Goal: Task Accomplishment & Management: Manage account settings

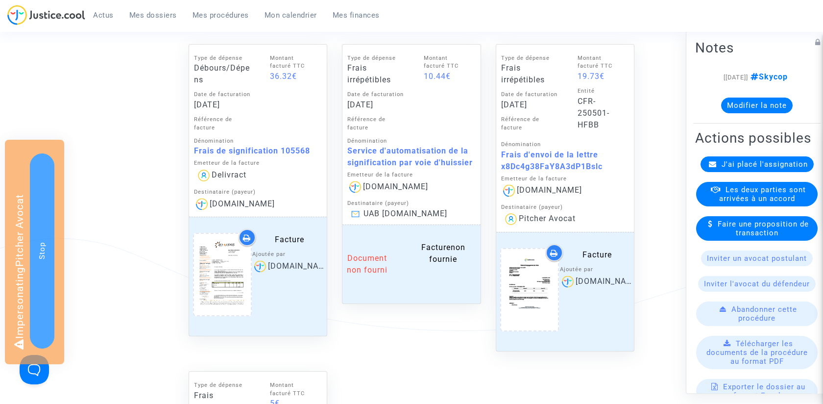
scroll to position [425, 0]
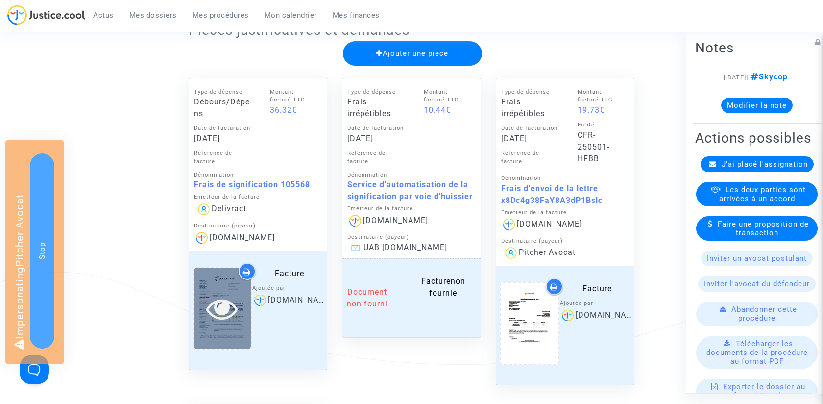
click at [228, 303] on icon at bounding box center [222, 307] width 32 height 31
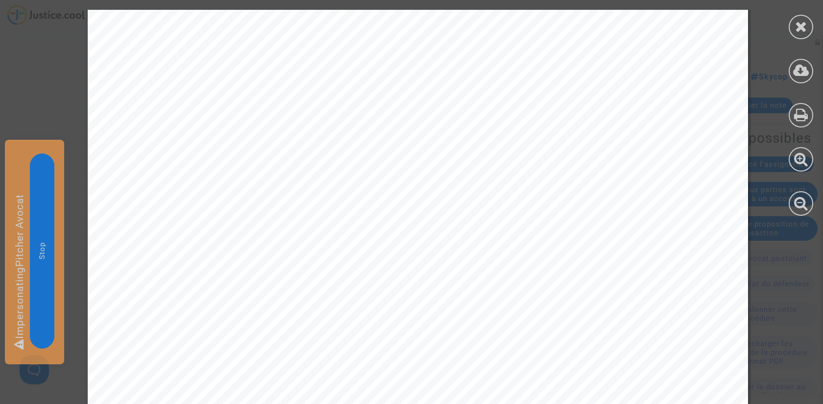
scroll to position [430, 0]
click at [804, 25] on icon at bounding box center [801, 26] width 12 height 15
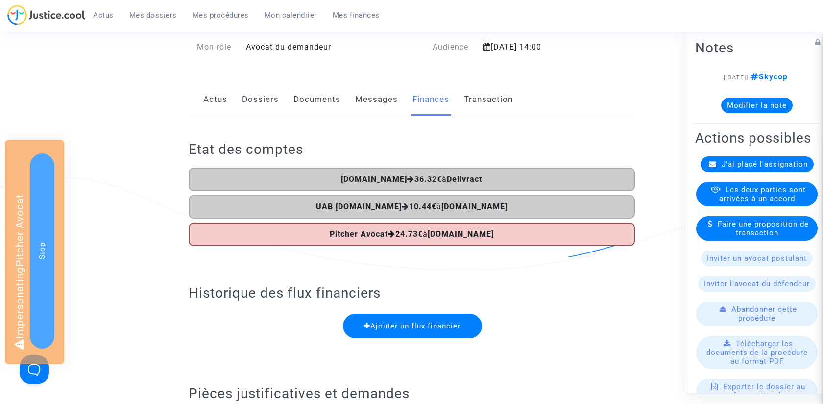
scroll to position [35, 0]
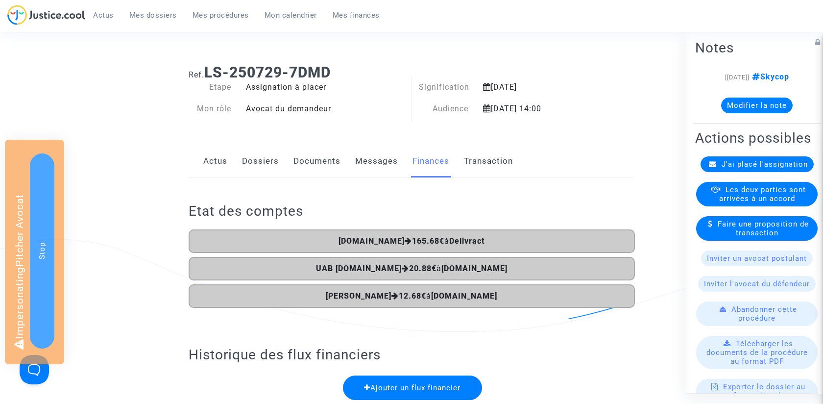
click at [322, 165] on link "Documents" at bounding box center [316, 161] width 47 height 32
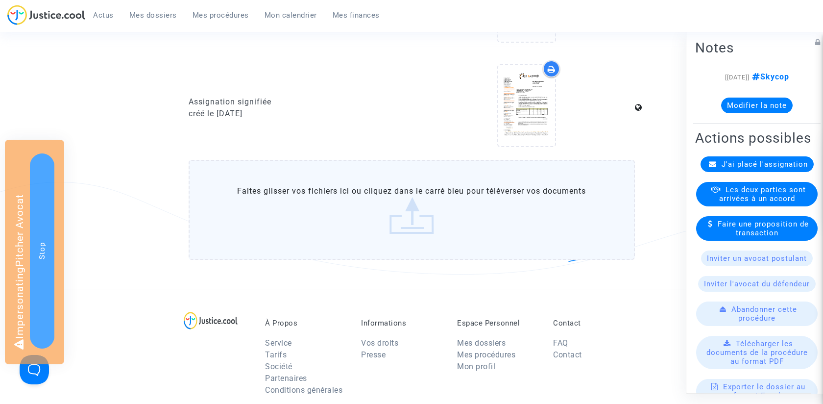
scroll to position [520, 0]
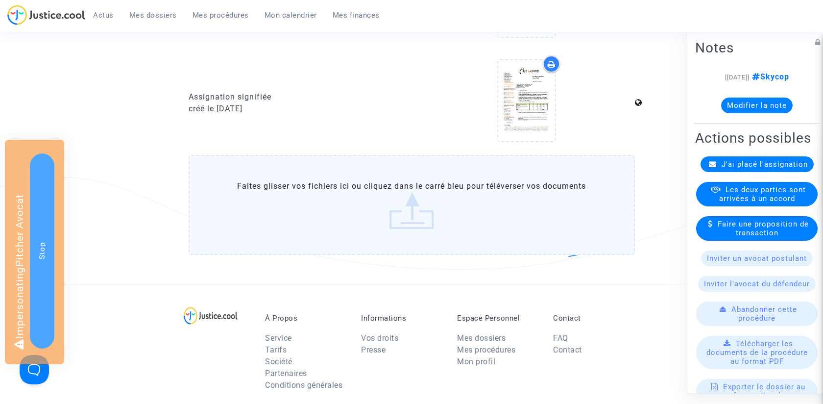
click at [343, 208] on label "Faites glisser vos fichiers ici ou cliquez dans le carré bleu pour téléverser v…" at bounding box center [412, 205] width 446 height 100
click at [0, 0] on input "Faites glisser vos fichiers ici ou cliquez dans le carré bleu pour téléverser v…" at bounding box center [0, 0] width 0 height 0
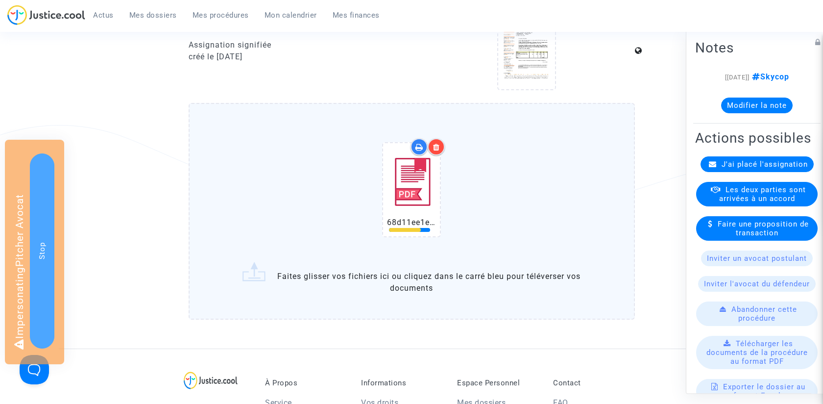
scroll to position [608, 0]
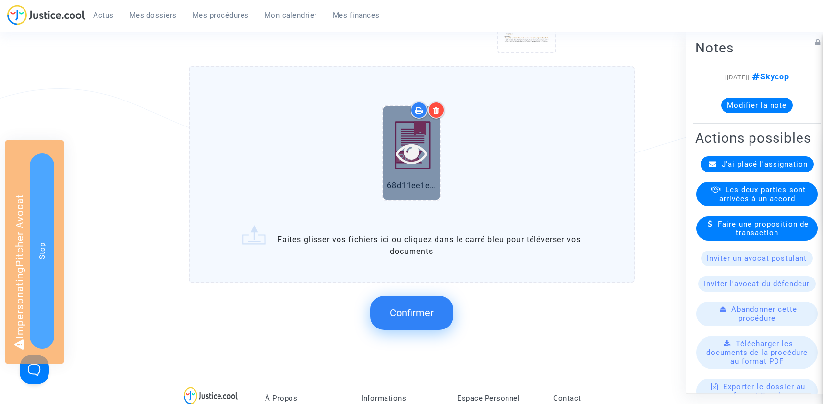
click at [414, 153] on icon at bounding box center [412, 152] width 32 height 31
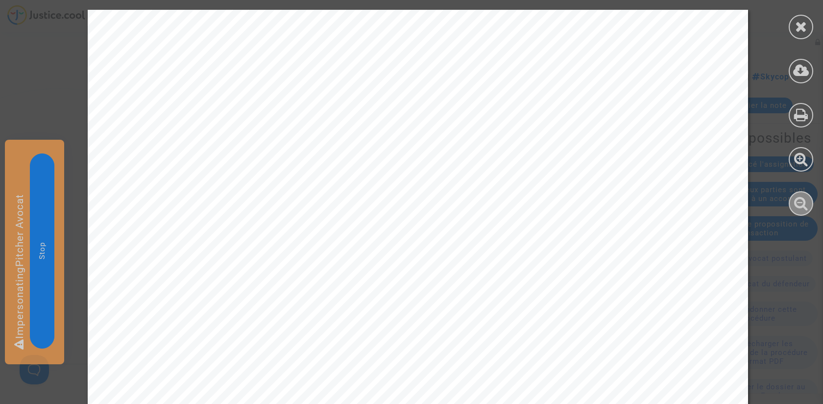
click at [807, 201] on icon at bounding box center [801, 202] width 14 height 15
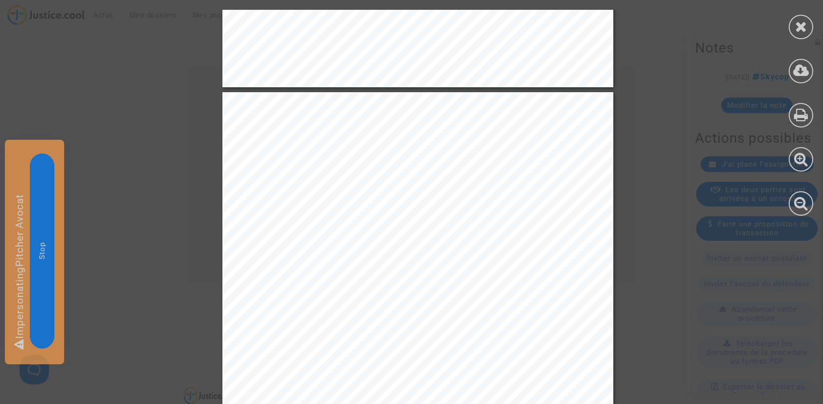
scroll to position [4306, 0]
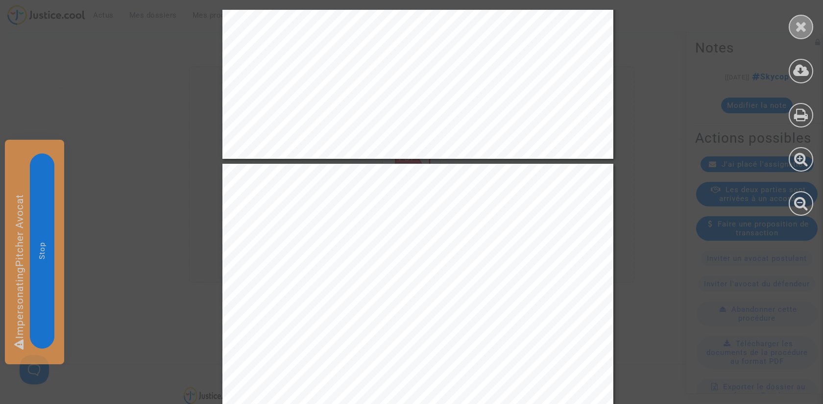
click at [797, 25] on icon at bounding box center [801, 26] width 12 height 15
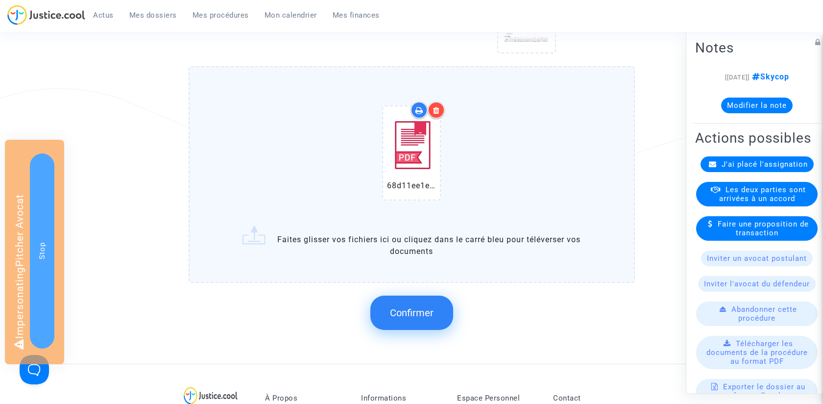
click at [401, 304] on button "Confirmer" at bounding box center [411, 312] width 83 height 34
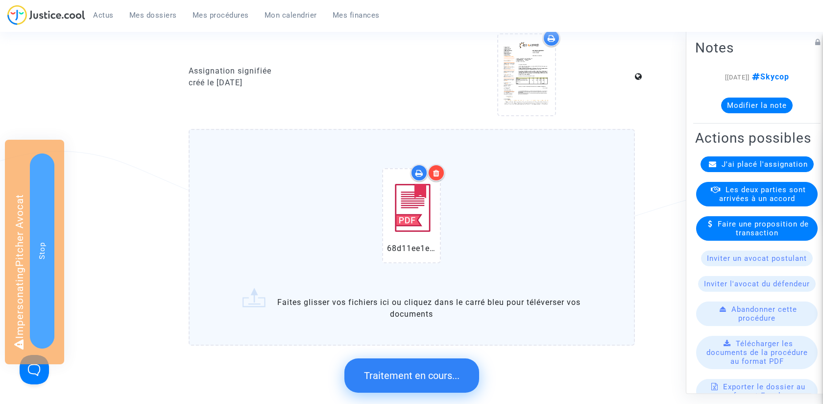
scroll to position [0, 0]
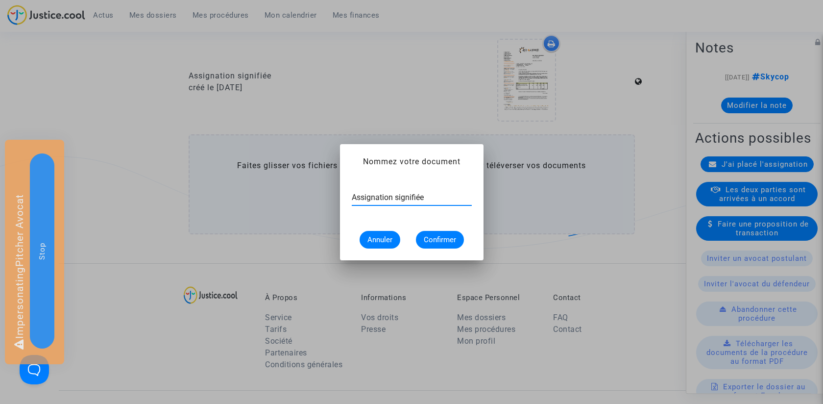
type input "Assignation signifiée"
click at [443, 243] on span "Confirmer" at bounding box center [440, 239] width 32 height 9
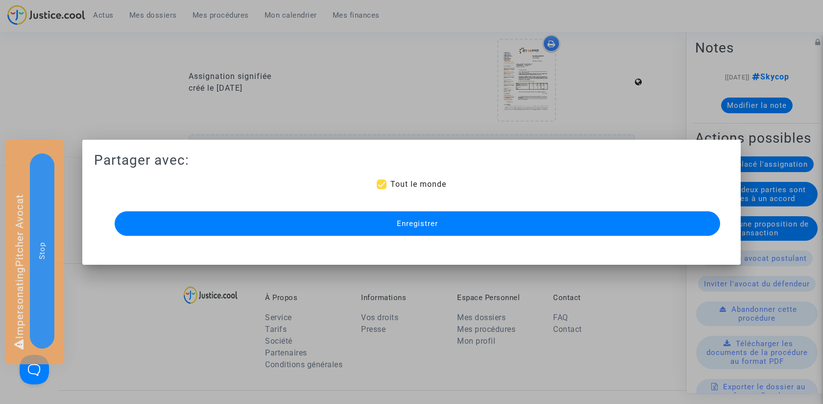
click at [421, 185] on span "Tout le monde" at bounding box center [418, 183] width 56 height 9
click at [382, 189] on input "Tout le monde" at bounding box center [381, 189] width 0 height 0
checkbox input "false"
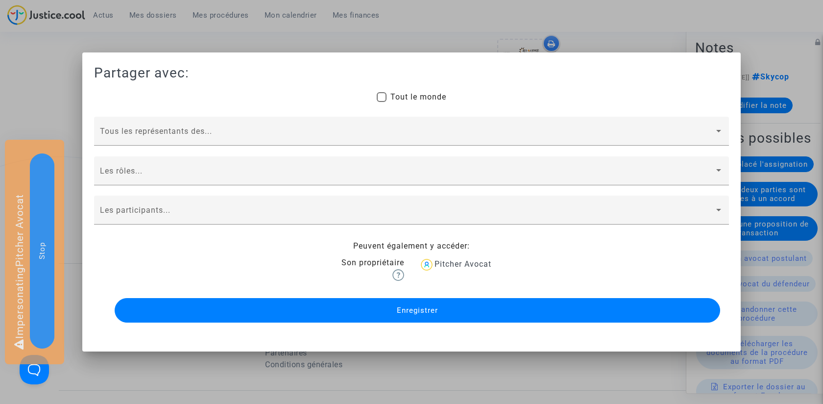
click at [396, 310] on button "Enregistrer" at bounding box center [417, 310] width 605 height 24
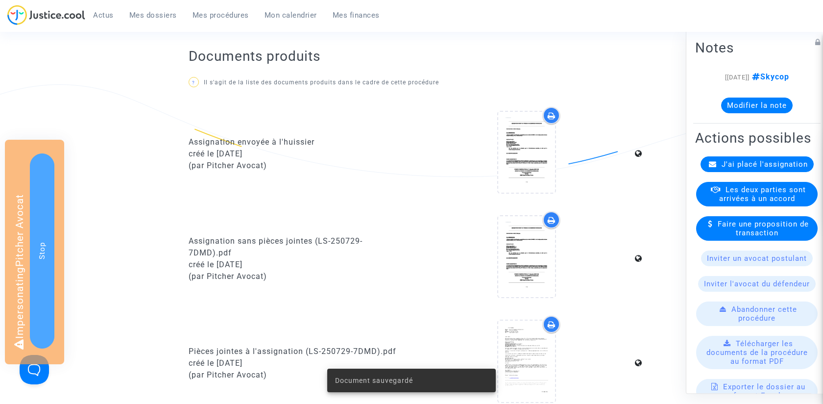
scroll to position [0, 0]
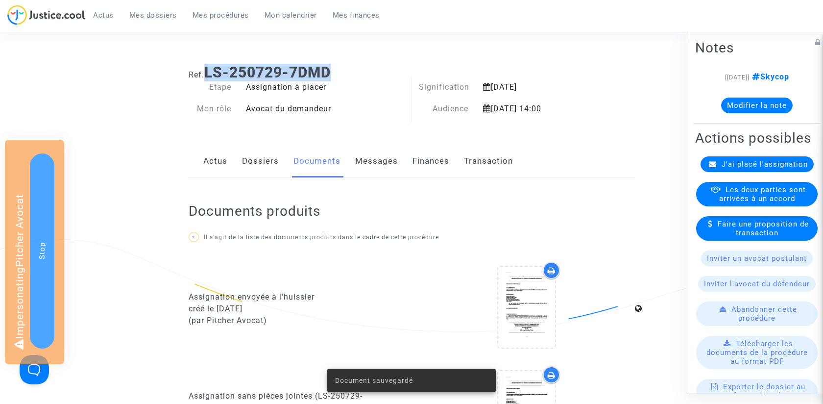
drag, startPoint x: 207, startPoint y: 70, endPoint x: 411, endPoint y: 70, distance: 204.3
click at [411, 70] on h1 "Ref. LS-250729-7DMD" at bounding box center [412, 73] width 446 height 18
copy b "LS-250729-7DMD"
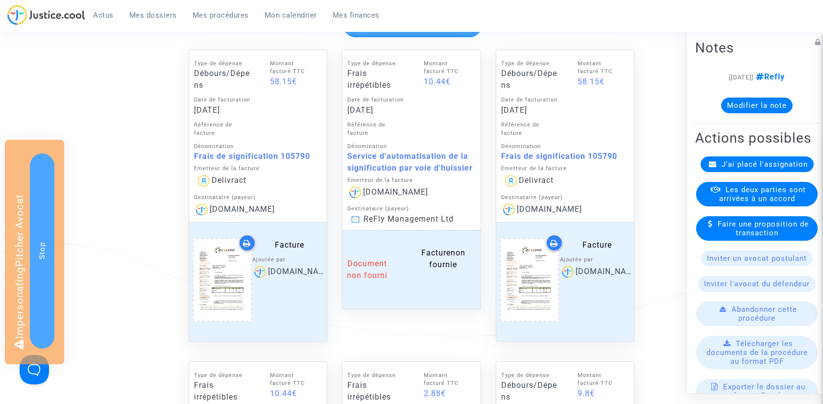
scroll to position [483, 0]
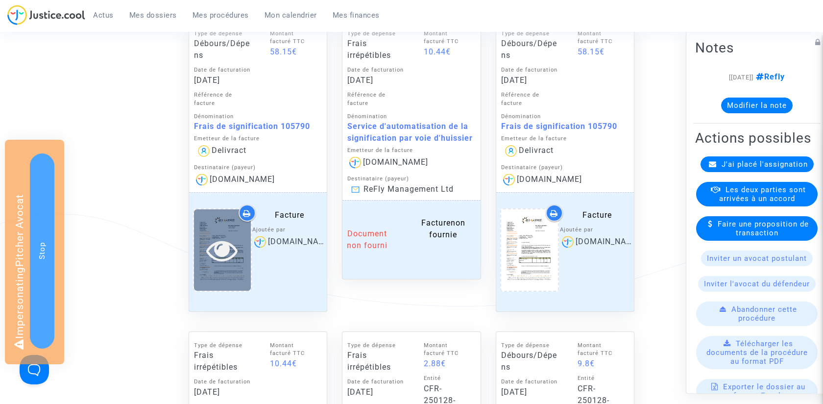
click at [222, 252] on icon at bounding box center [222, 249] width 32 height 31
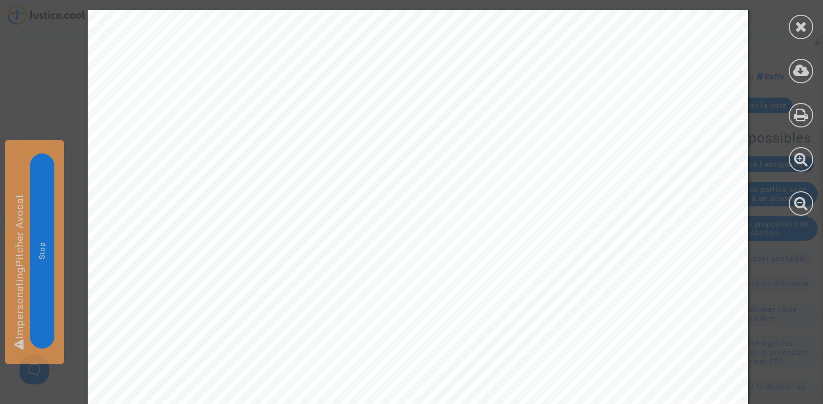
scroll to position [319, 0]
click at [798, 24] on icon at bounding box center [801, 26] width 12 height 15
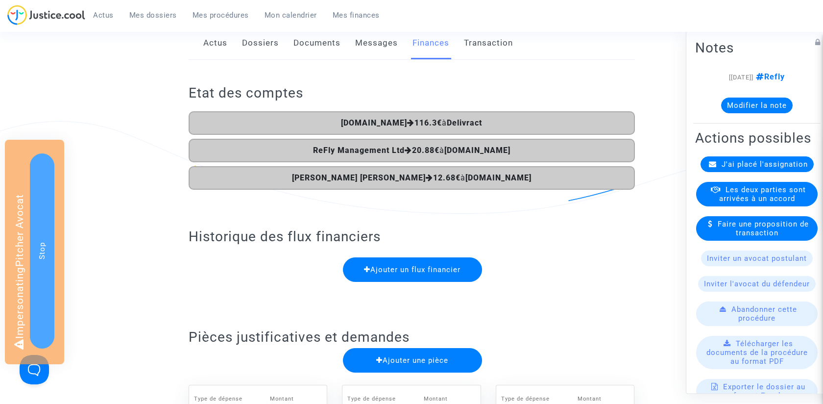
scroll to position [44, 0]
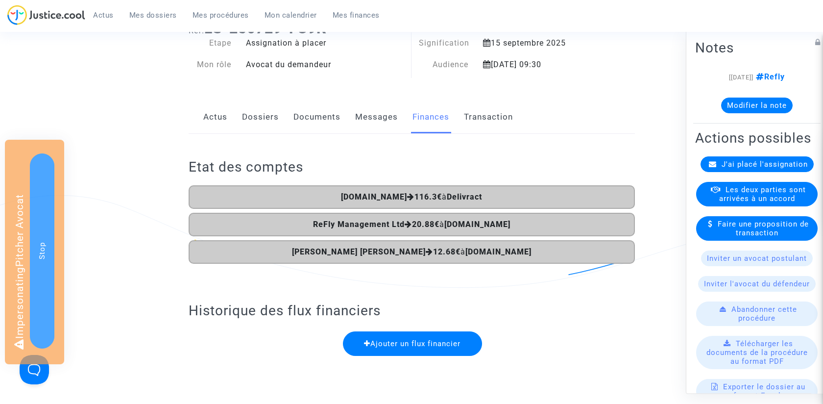
click at [316, 124] on link "Documents" at bounding box center [316, 117] width 47 height 32
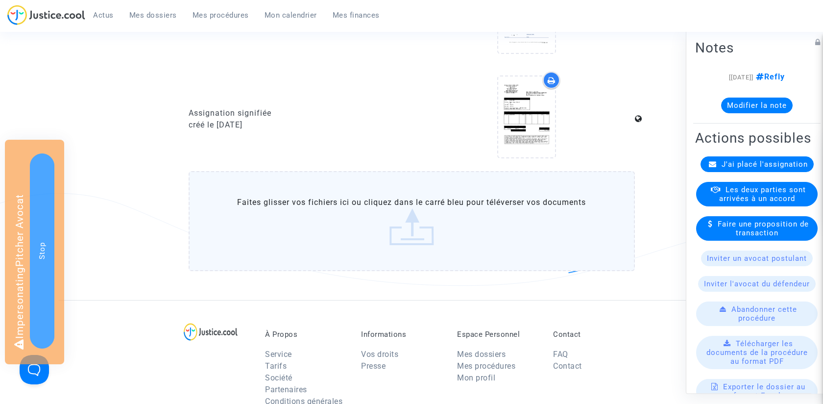
scroll to position [441, 0]
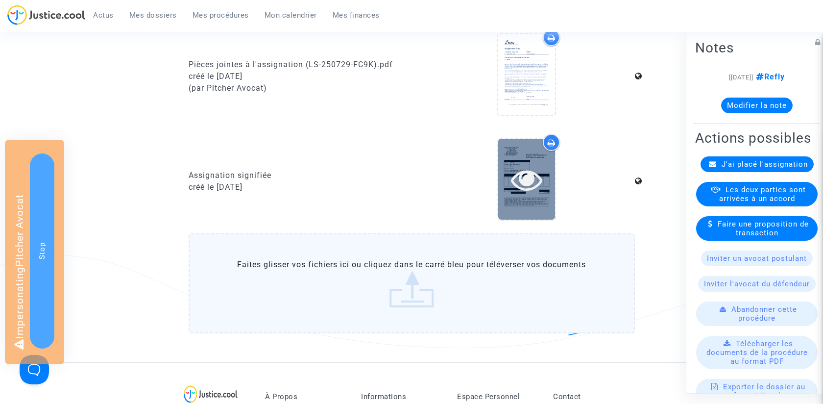
click at [535, 179] on icon at bounding box center [527, 179] width 32 height 31
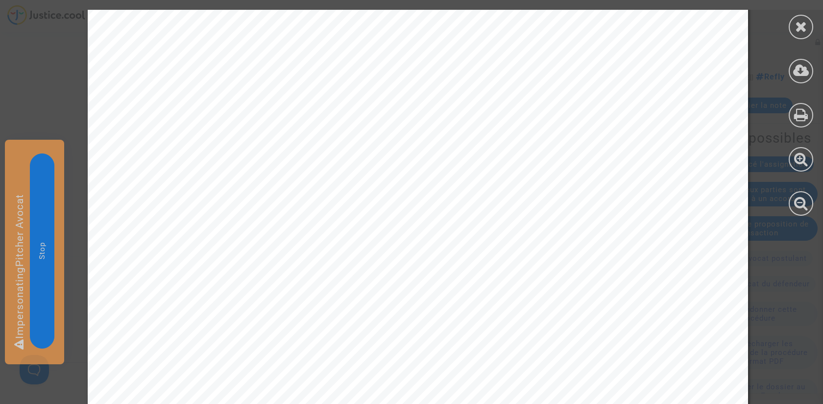
scroll to position [426, 0]
click at [800, 24] on icon at bounding box center [801, 26] width 12 height 15
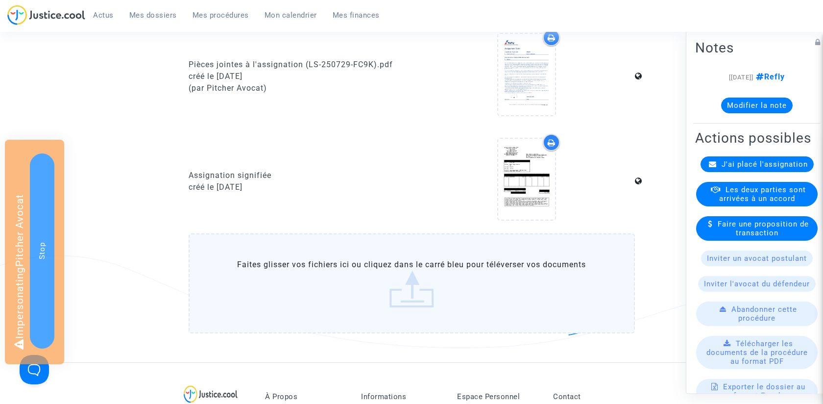
click at [386, 280] on label "Faites glisser vos fichiers ici ou cliquez dans le carré bleu pour téléverser v…" at bounding box center [412, 283] width 446 height 100
click at [0, 0] on input "Faites glisser vos fichiers ici ou cliquez dans le carré bleu pour téléverser v…" at bounding box center [0, 0] width 0 height 0
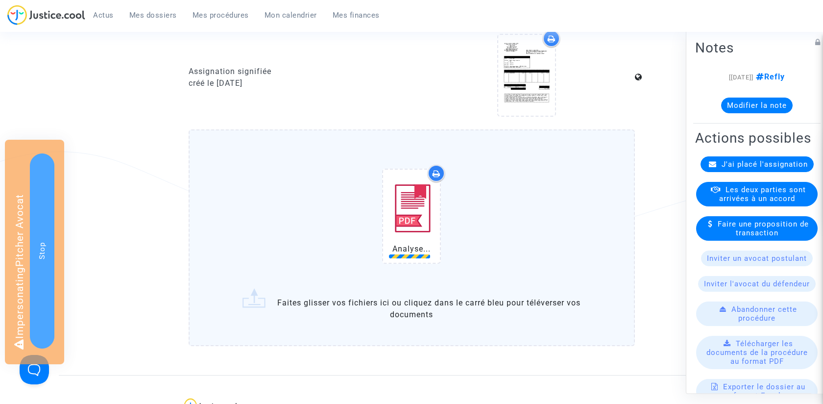
scroll to position [523, 0]
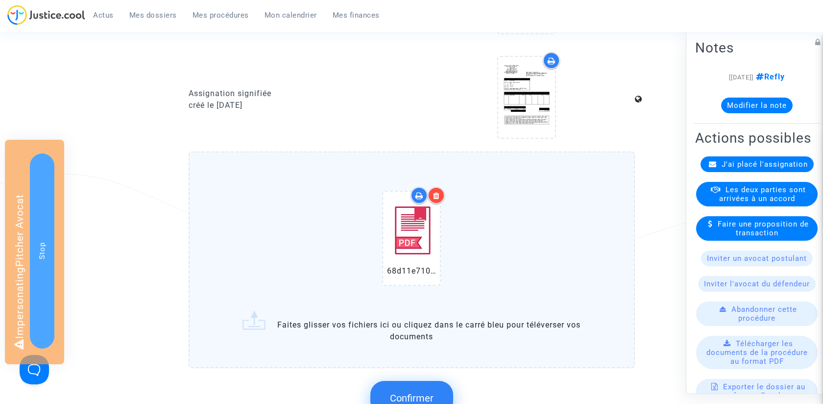
click at [396, 392] on span "Confirmer" at bounding box center [412, 398] width 44 height 12
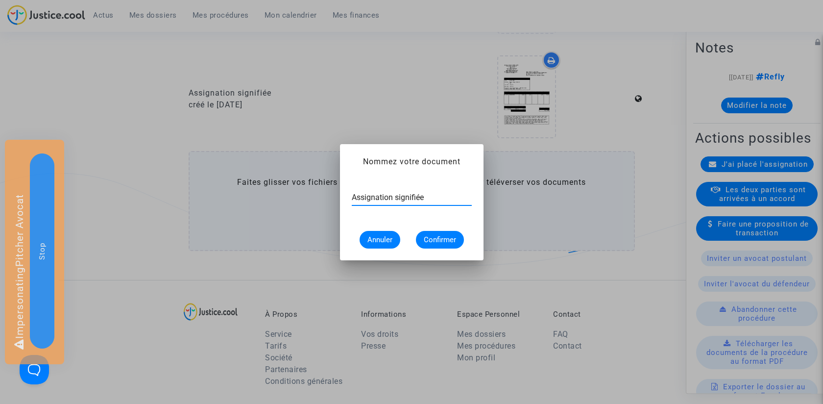
type input "Assignation signifiée"
click at [452, 243] on span "Confirmer" at bounding box center [440, 239] width 32 height 9
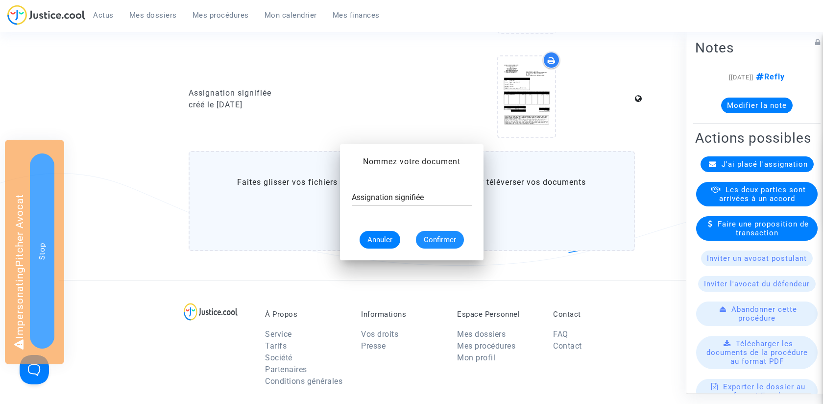
scroll to position [523, 0]
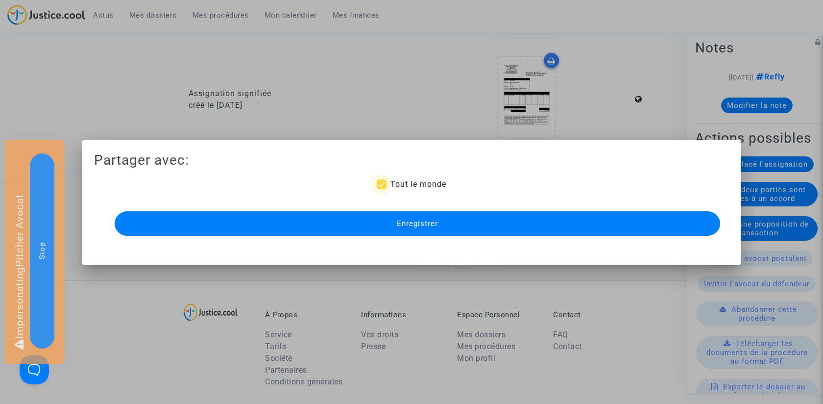
click at [383, 188] on span at bounding box center [382, 184] width 10 height 10
click at [382, 189] on input "Tout le monde" at bounding box center [381, 189] width 0 height 0
checkbox input "false"
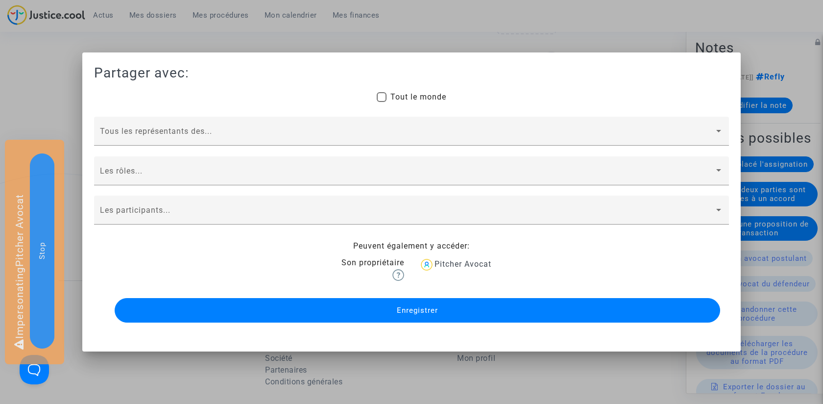
click at [370, 302] on button "Enregistrer" at bounding box center [417, 310] width 605 height 24
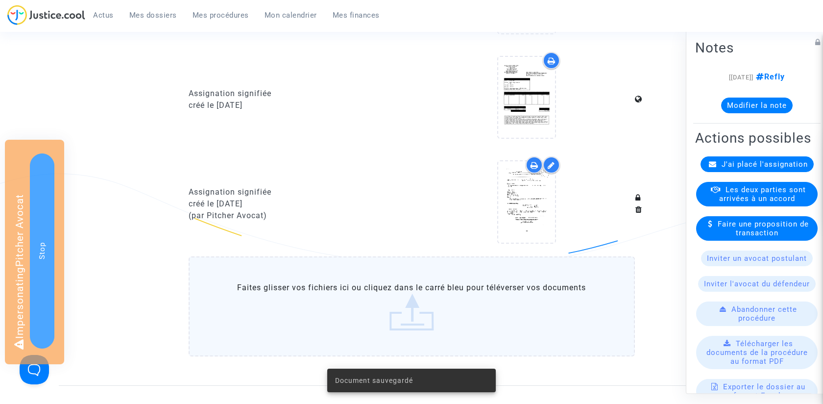
scroll to position [0, 0]
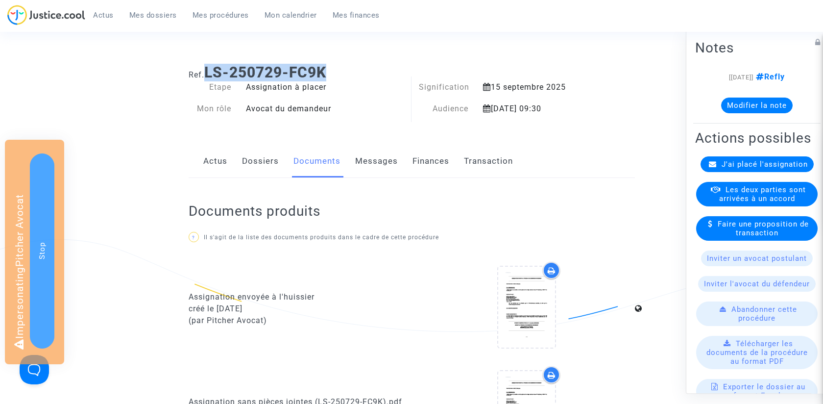
drag, startPoint x: 210, startPoint y: 70, endPoint x: 370, endPoint y: 70, distance: 160.7
click at [370, 70] on h1 "Ref. LS-250729-FC9K" at bounding box center [412, 73] width 446 height 18
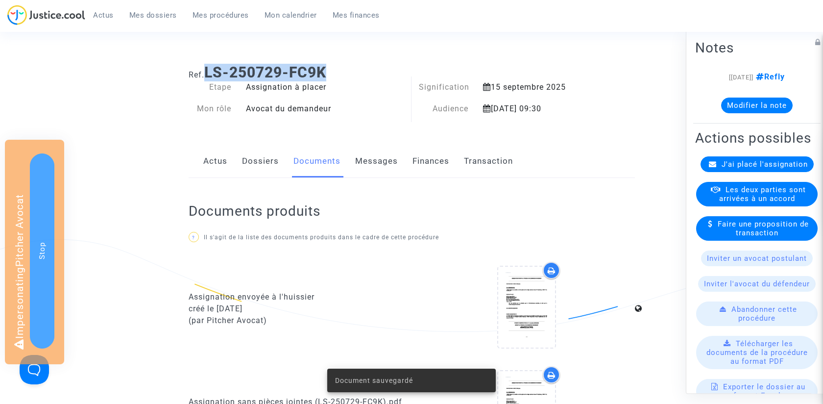
copy b "LS-250729-FC9K"
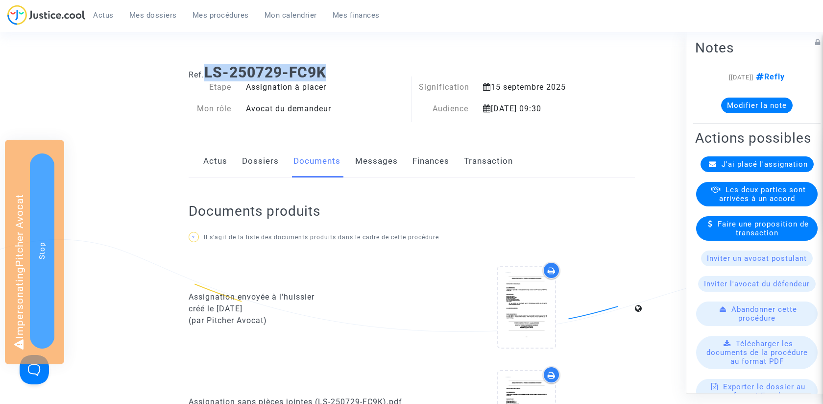
click at [168, 12] on span "Mes dossiers" at bounding box center [153, 15] width 48 height 9
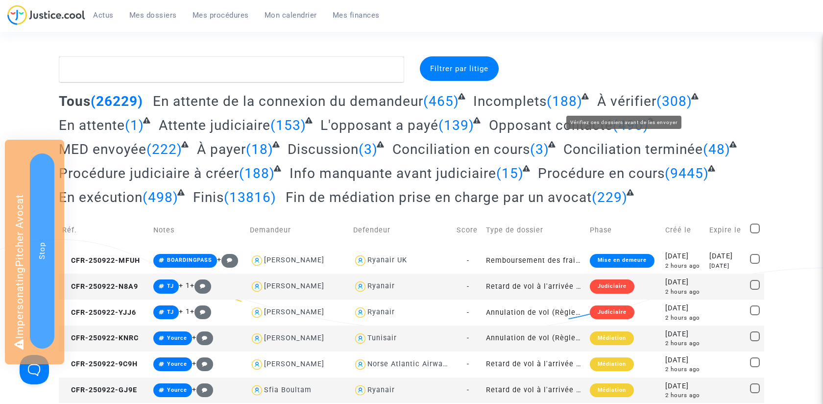
click at [629, 96] on span "À vérifier" at bounding box center [626, 101] width 59 height 16
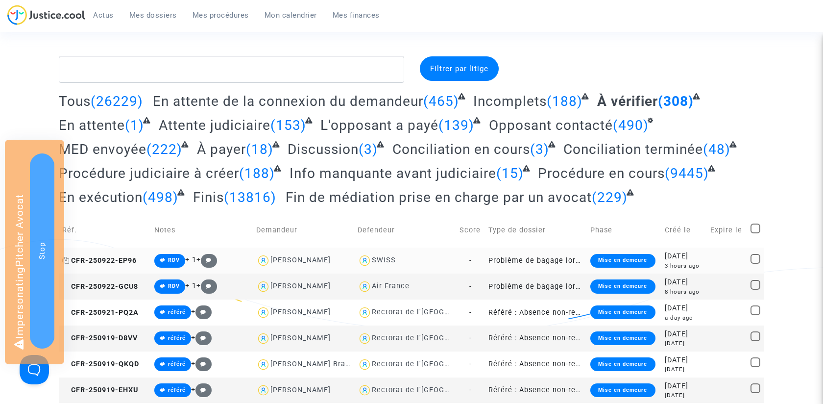
click at [120, 258] on span "CFR-250922-EP96" at bounding box center [99, 260] width 74 height 8
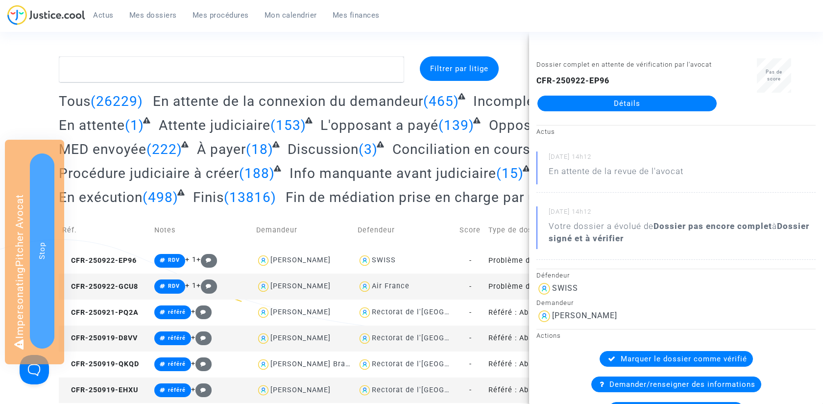
click at [613, 110] on link "Détails" at bounding box center [626, 104] width 179 height 16
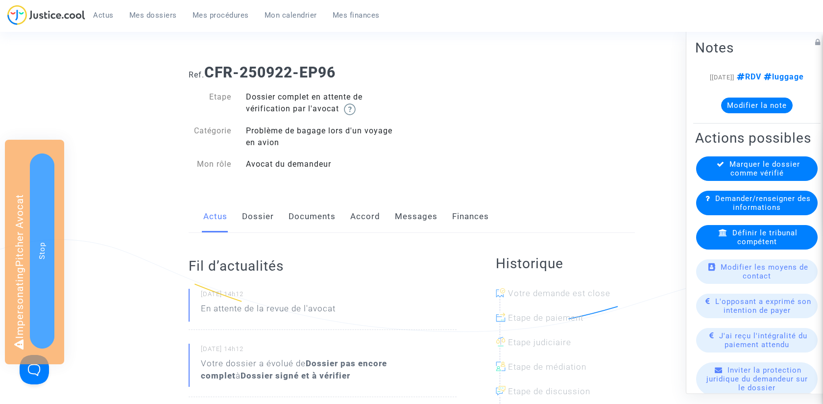
click at [257, 225] on link "Dossier" at bounding box center [258, 216] width 32 height 32
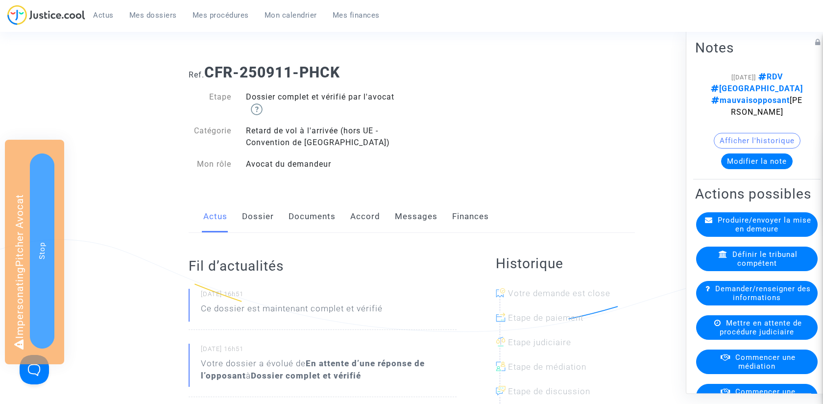
click at [266, 209] on link "Dossier" at bounding box center [258, 216] width 32 height 32
